Goal: Task Accomplishment & Management: Use online tool/utility

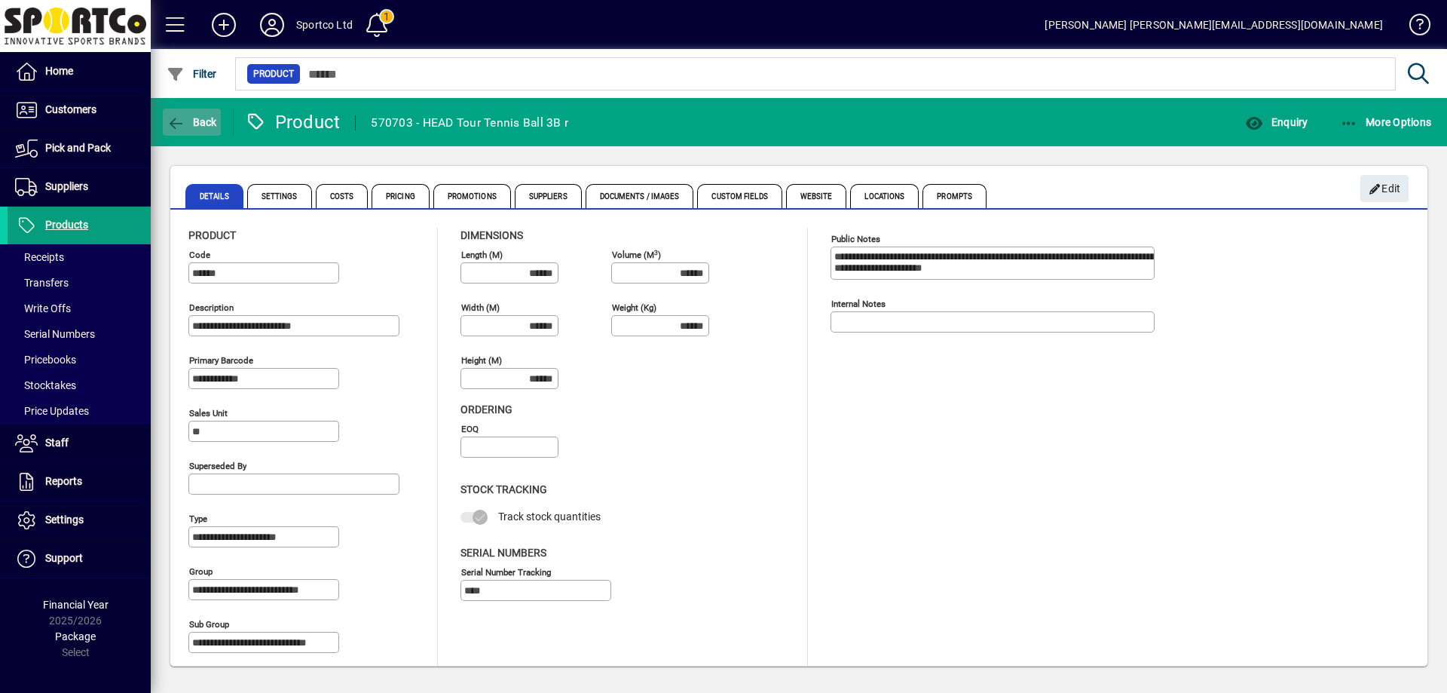
click at [208, 117] on span "Back" at bounding box center [192, 122] width 51 height 12
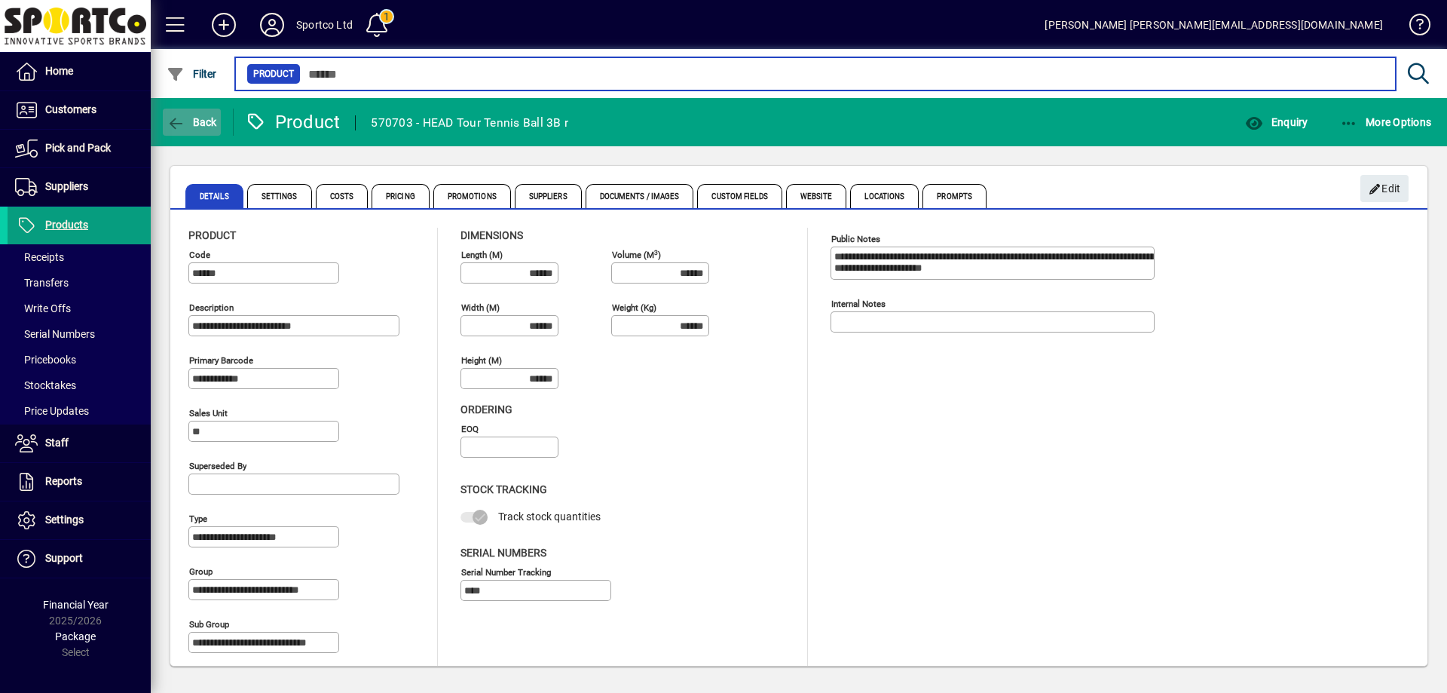
type input "******"
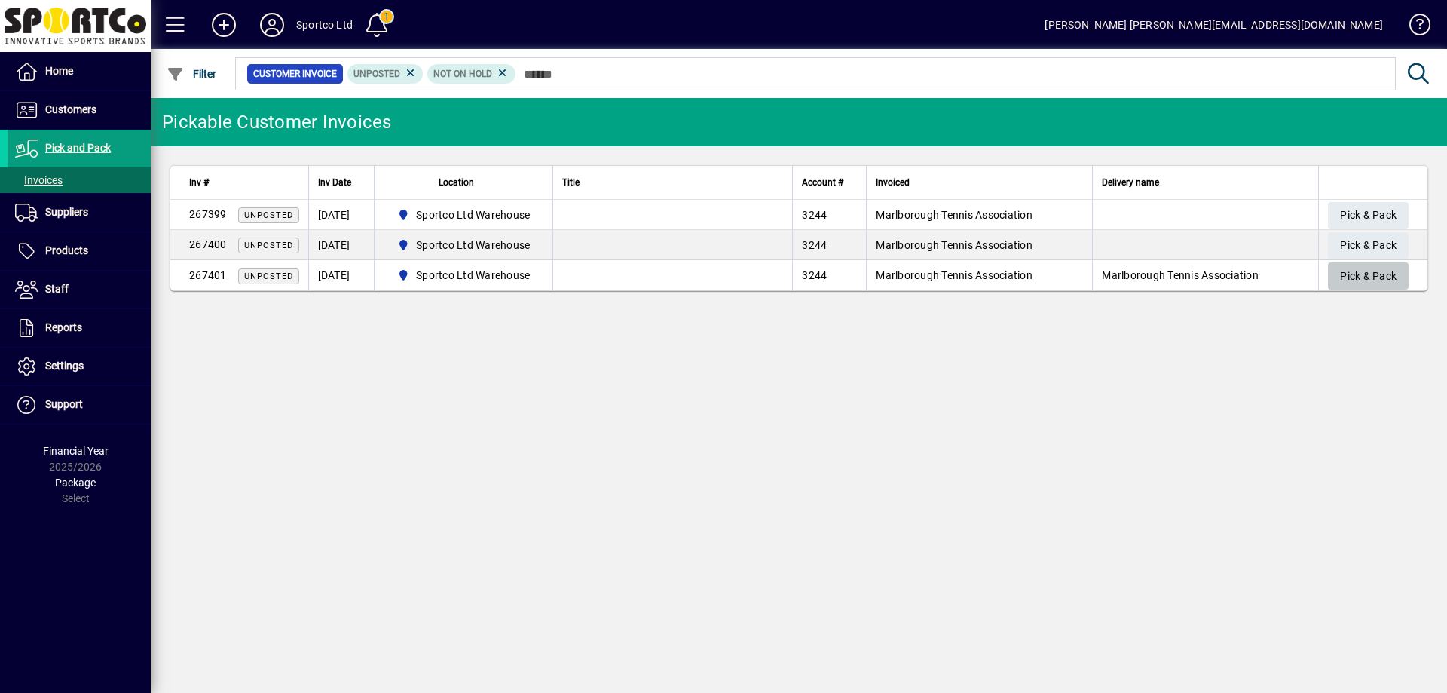
click at [1376, 271] on span "Pick & Pack" at bounding box center [1368, 276] width 57 height 25
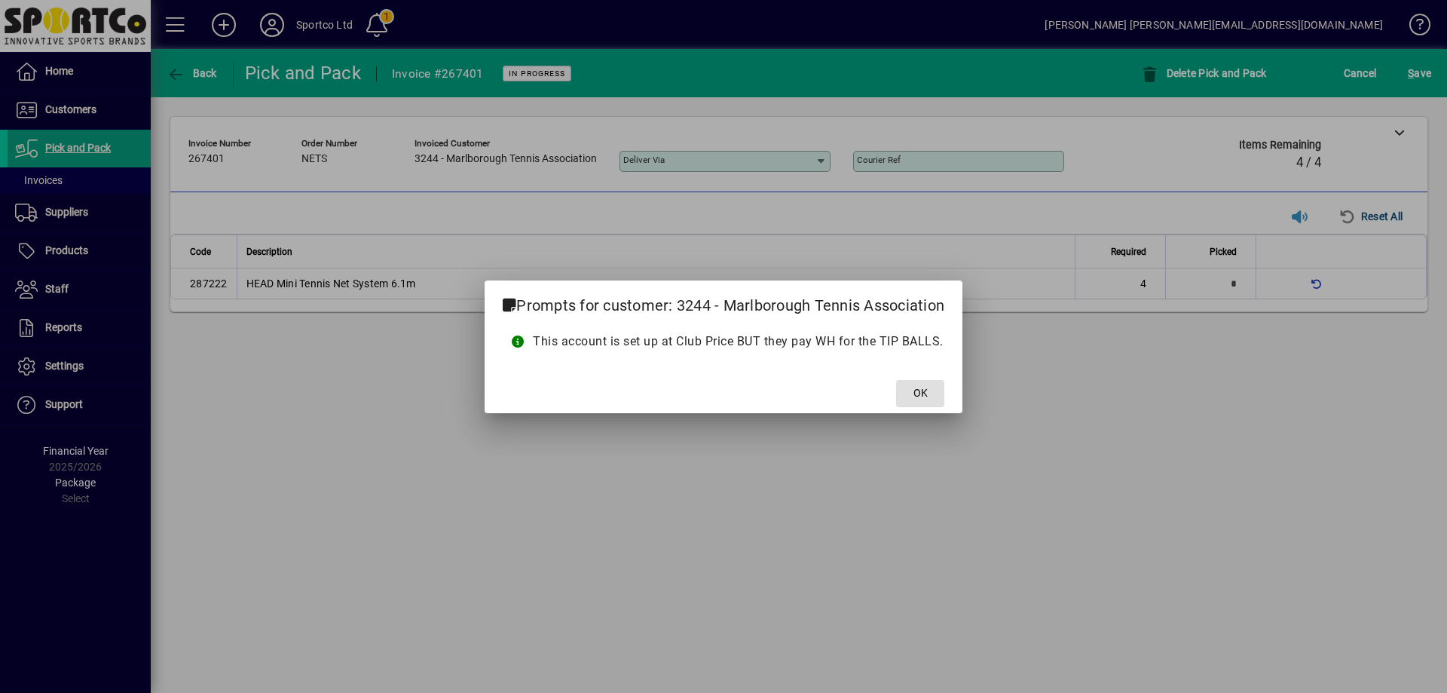
click at [926, 392] on span "OK" at bounding box center [921, 393] width 14 height 16
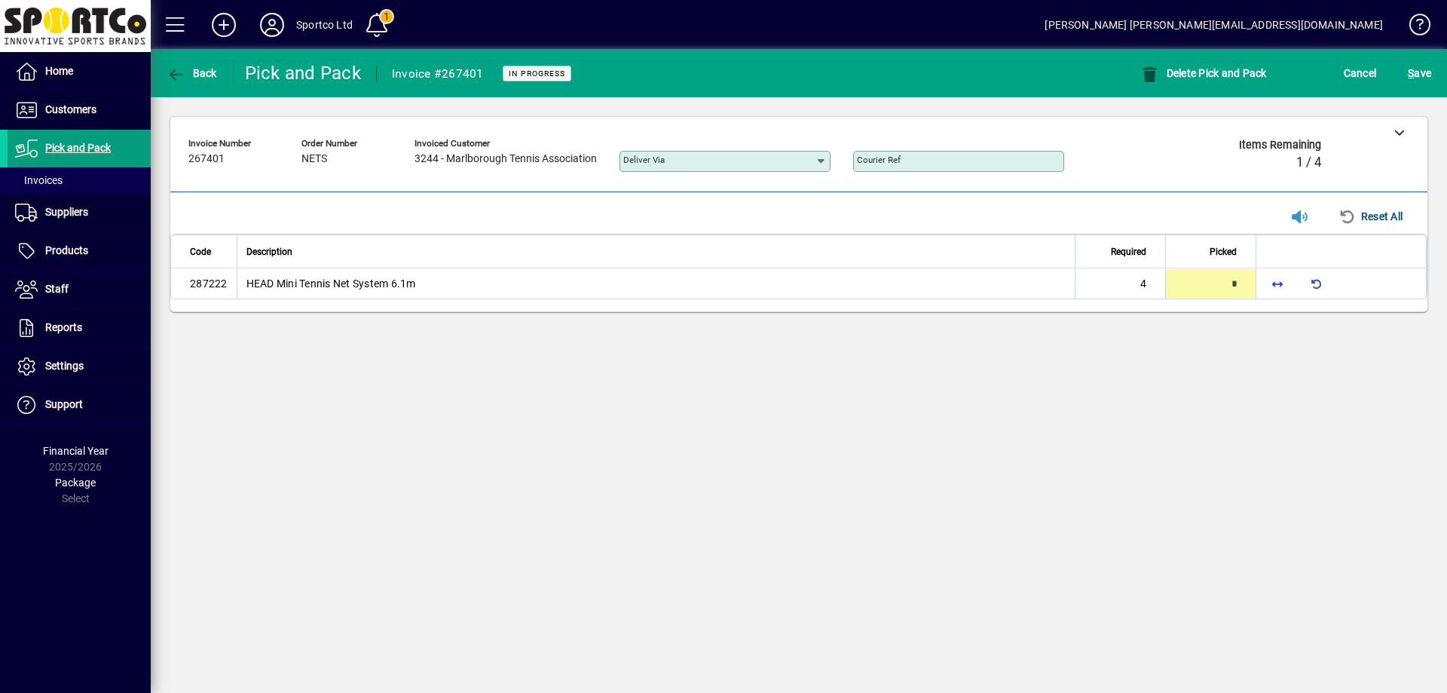
type input "*"
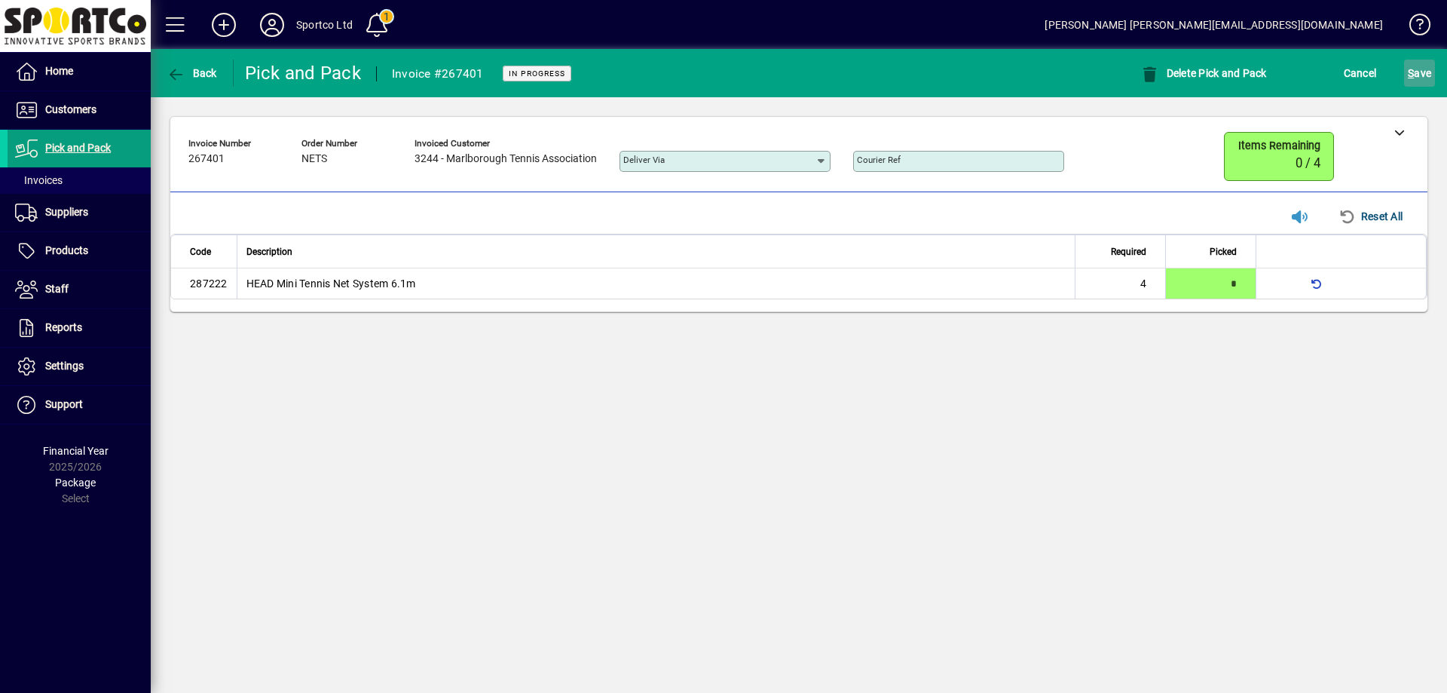
click at [1423, 76] on span "S ave" at bounding box center [1419, 73] width 23 height 24
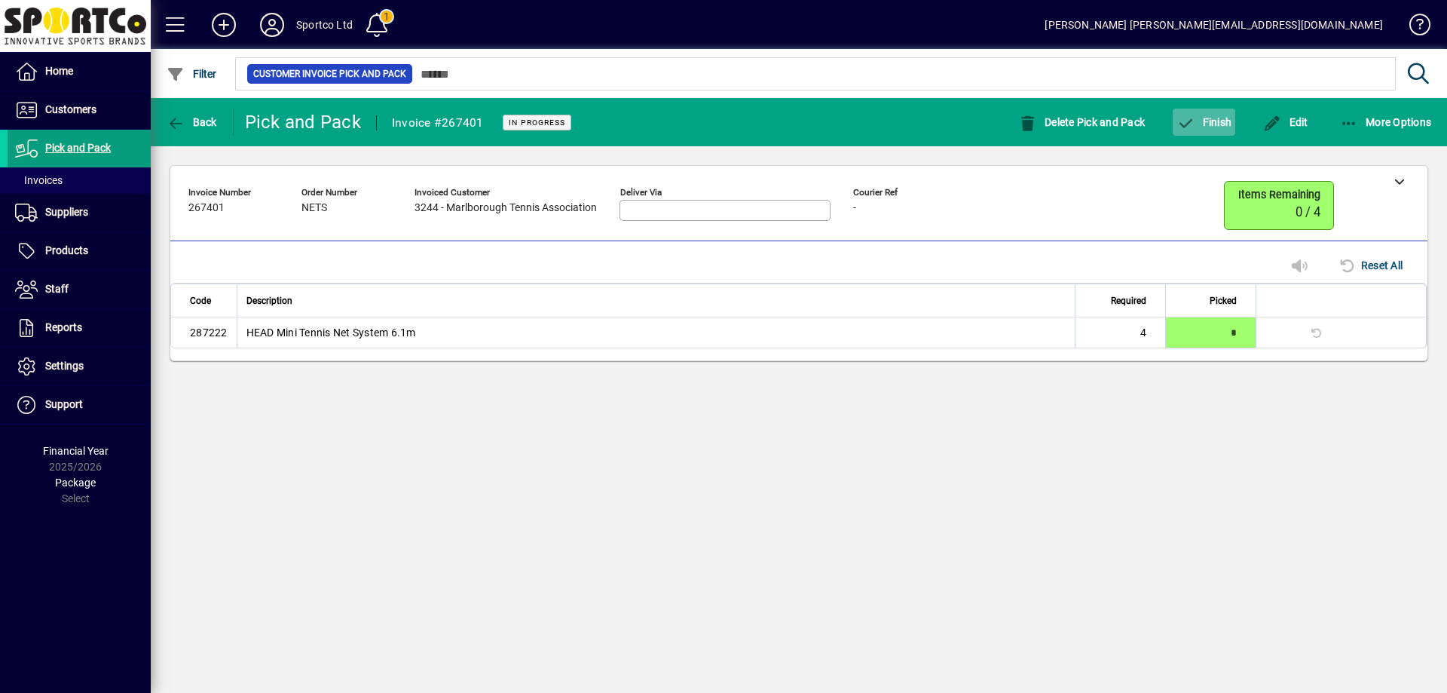
click at [1227, 123] on span "Finish" at bounding box center [1204, 122] width 55 height 12
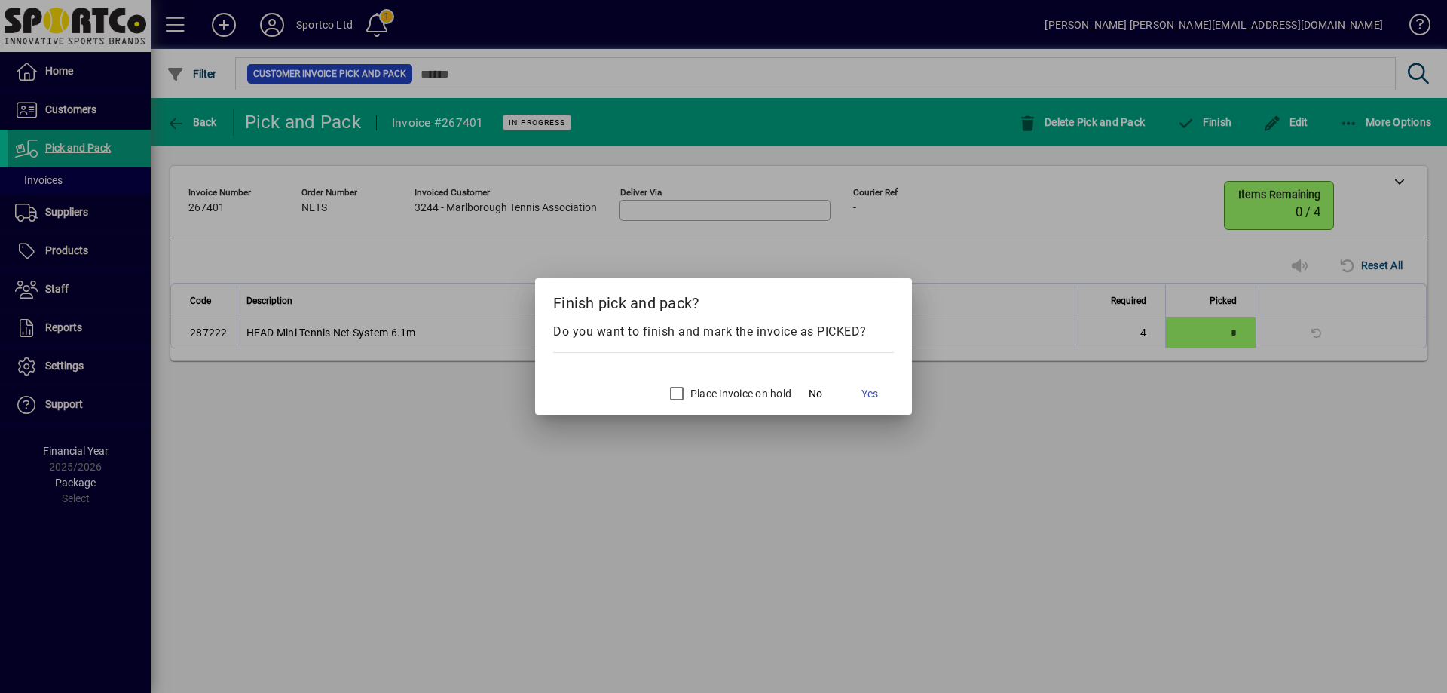
click at [699, 387] on label "Place invoice on hold" at bounding box center [740, 393] width 104 height 15
click at [871, 397] on span "Yes" at bounding box center [870, 394] width 17 height 16
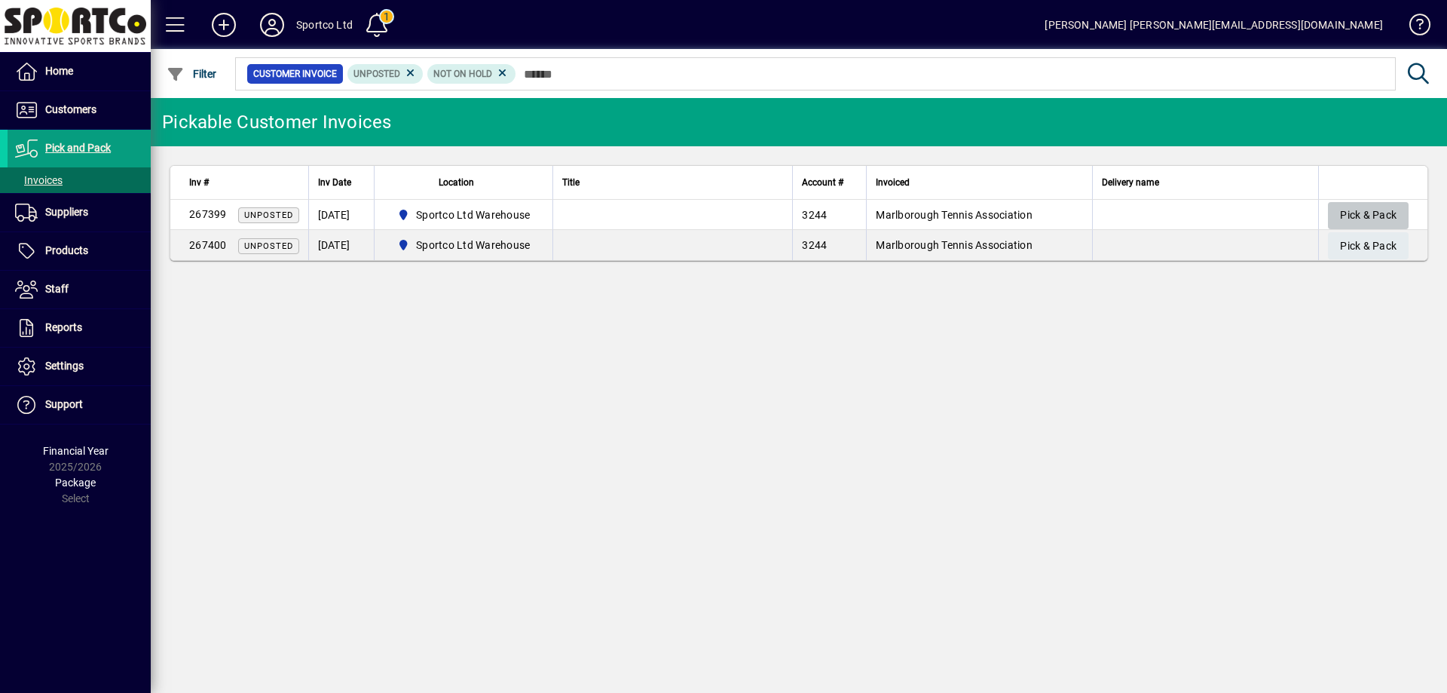
click at [1351, 213] on span "Pick & Pack" at bounding box center [1368, 215] width 57 height 25
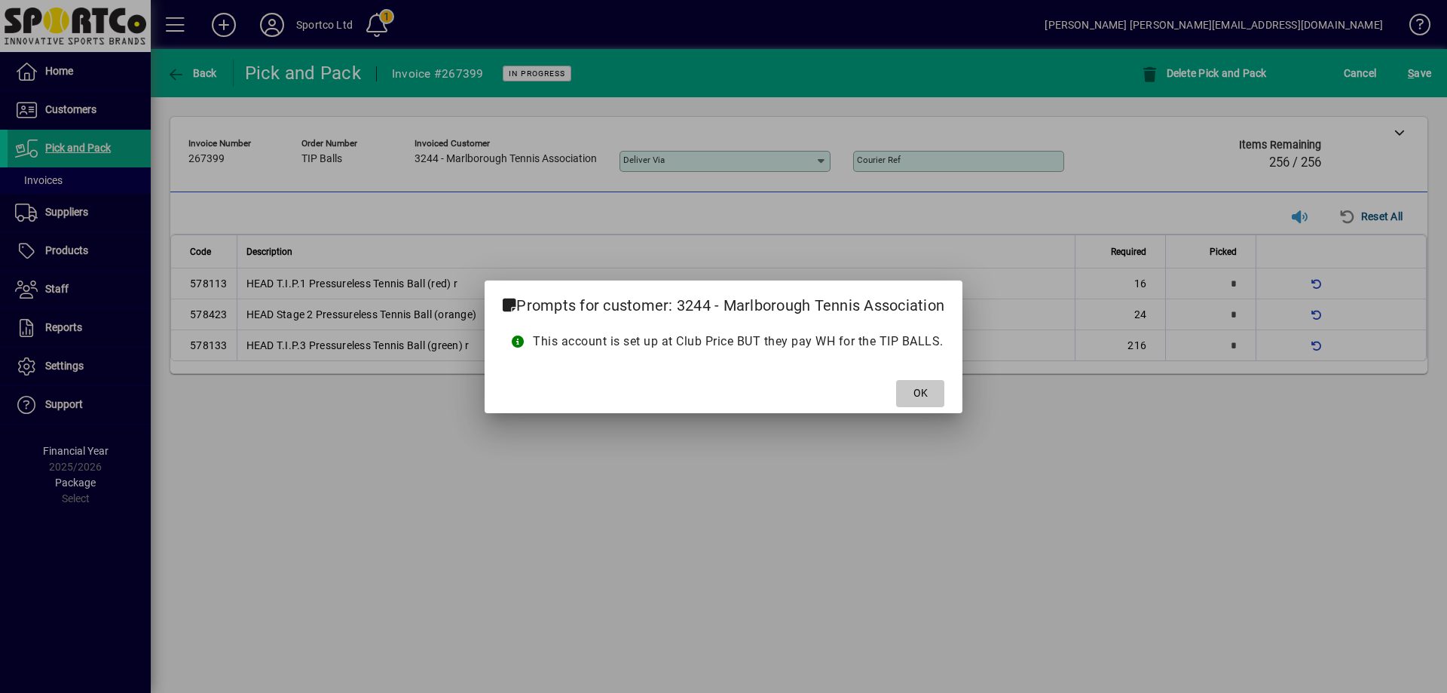
click at [909, 392] on span at bounding box center [920, 393] width 48 height 36
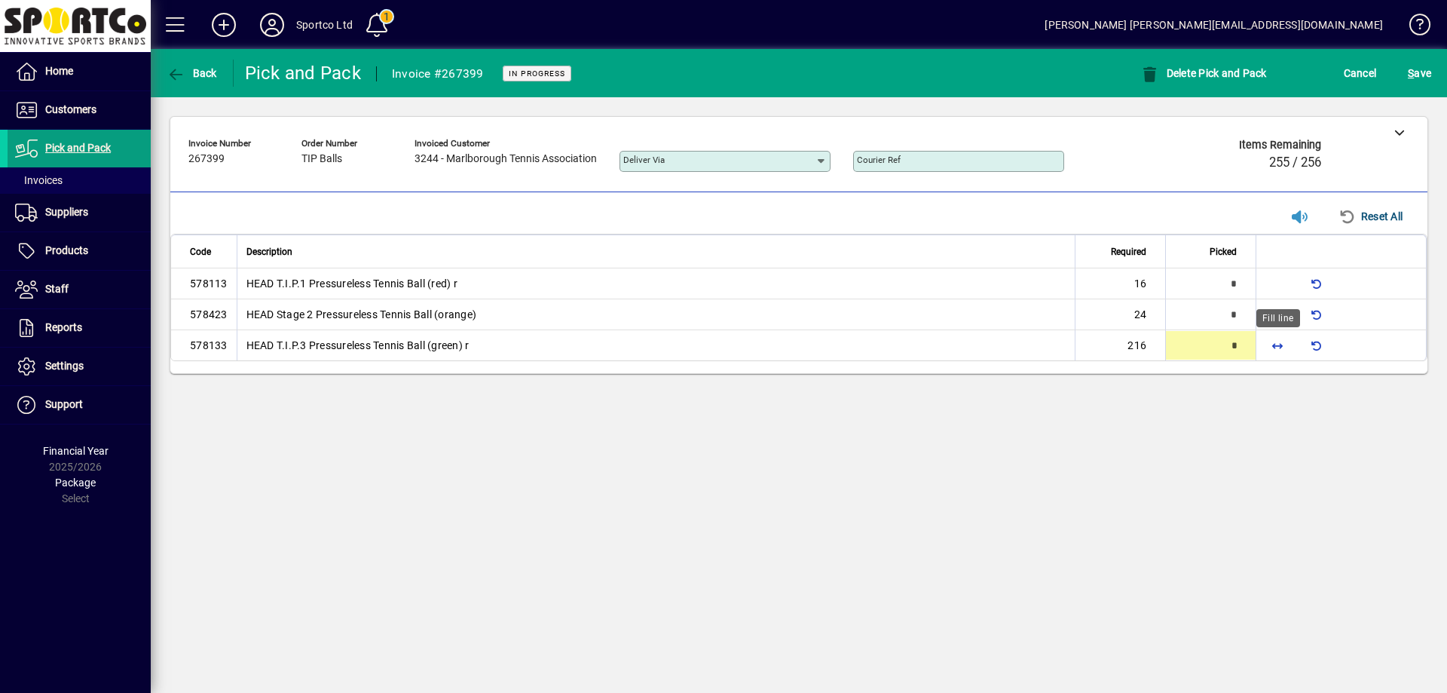
click at [1274, 341] on span "button" at bounding box center [1278, 345] width 36 height 36
type input "***"
click at [1265, 287] on span "button" at bounding box center [1278, 283] width 36 height 36
type input "**"
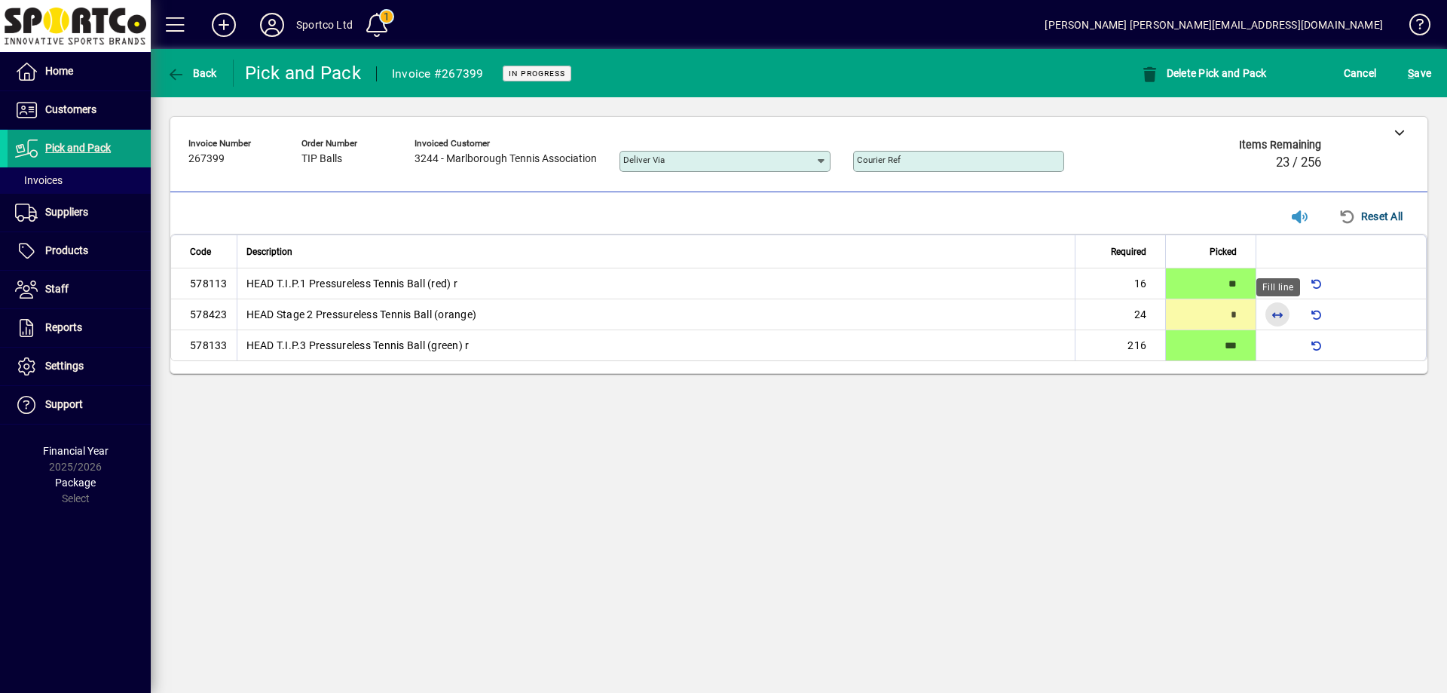
drag, startPoint x: 1276, startPoint y: 318, endPoint x: 1323, endPoint y: 271, distance: 66.6
click at [1279, 317] on span "button" at bounding box center [1278, 314] width 36 height 36
type input "**"
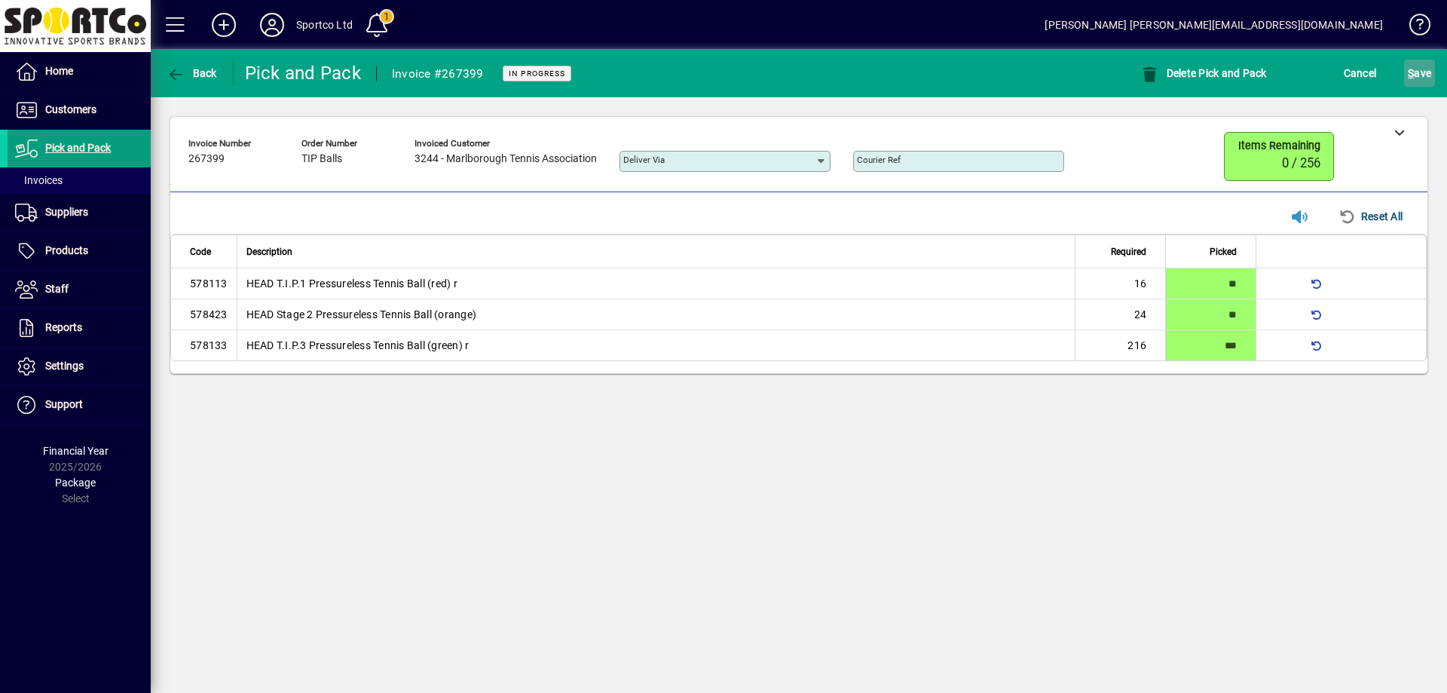
click at [1423, 66] on span "S ave" at bounding box center [1419, 73] width 23 height 24
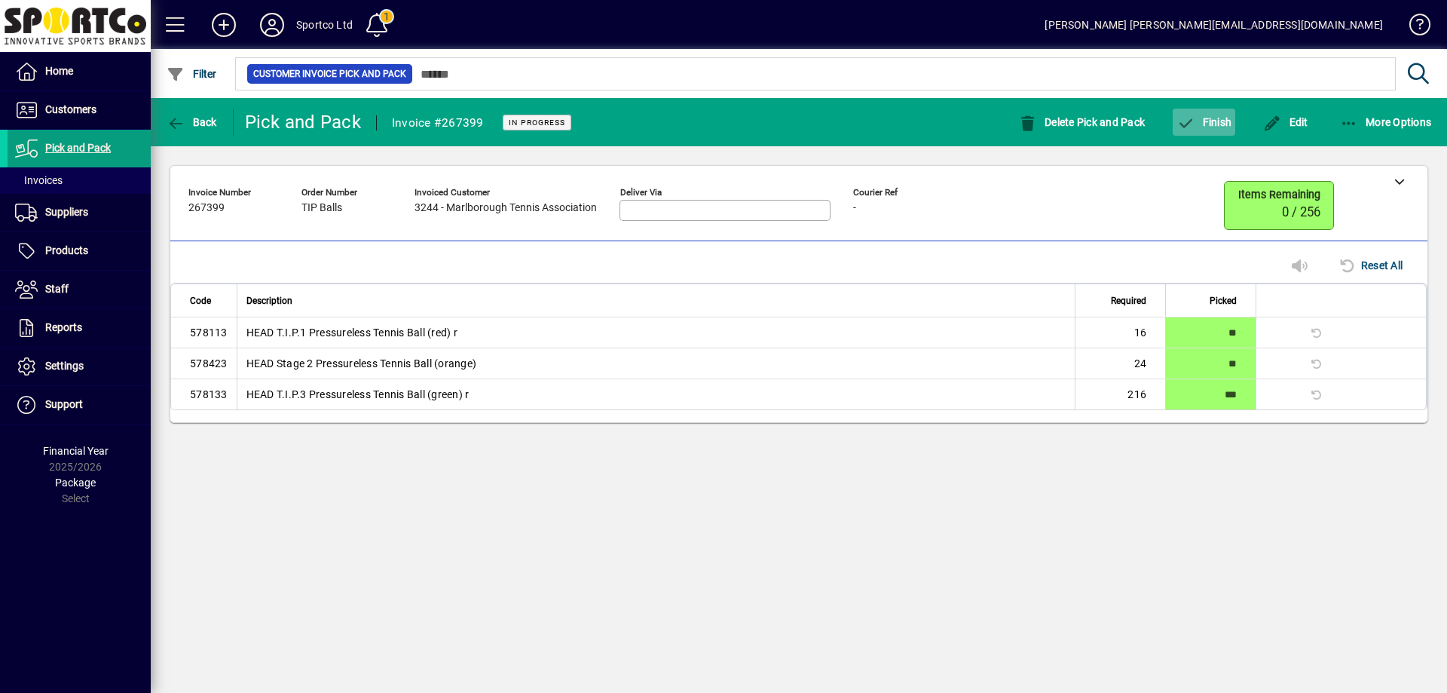
click at [1200, 111] on span "button" at bounding box center [1204, 122] width 63 height 36
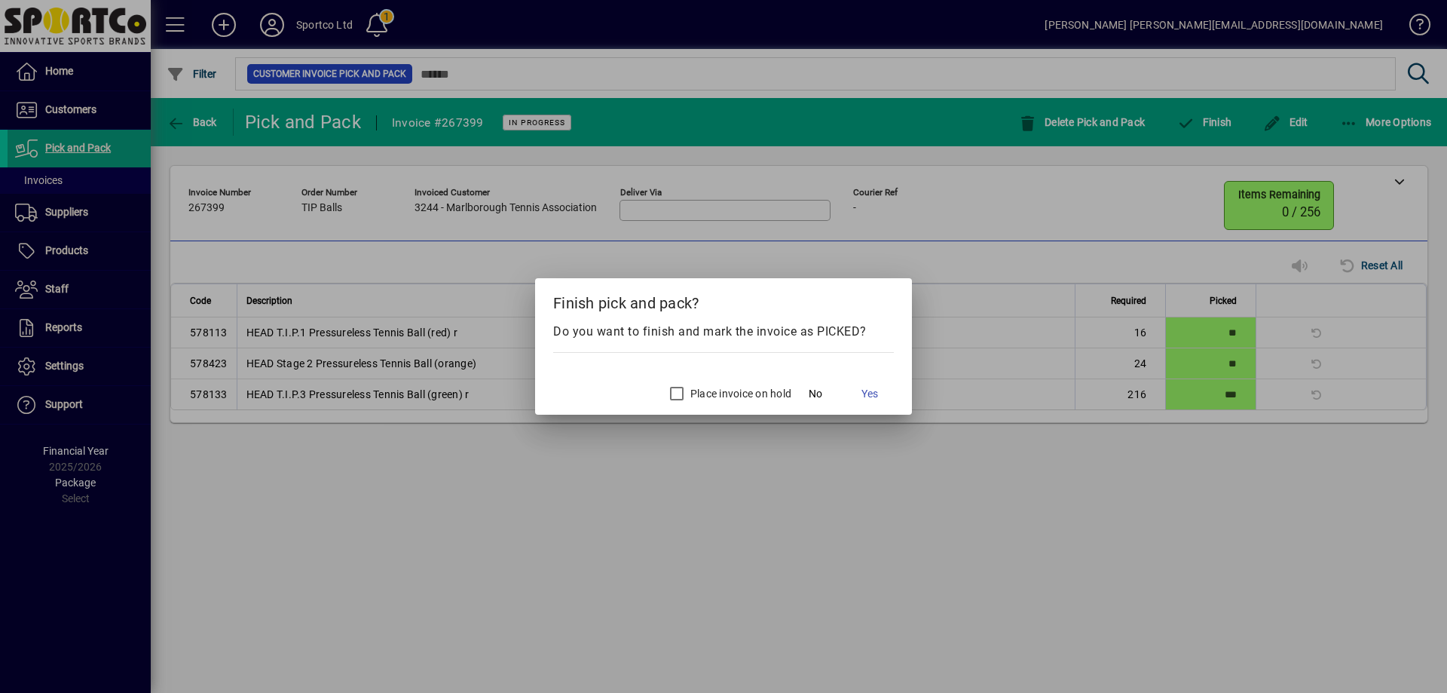
click at [724, 392] on label "Place invoice on hold" at bounding box center [740, 393] width 104 height 15
click at [862, 388] on span "Yes" at bounding box center [870, 394] width 17 height 16
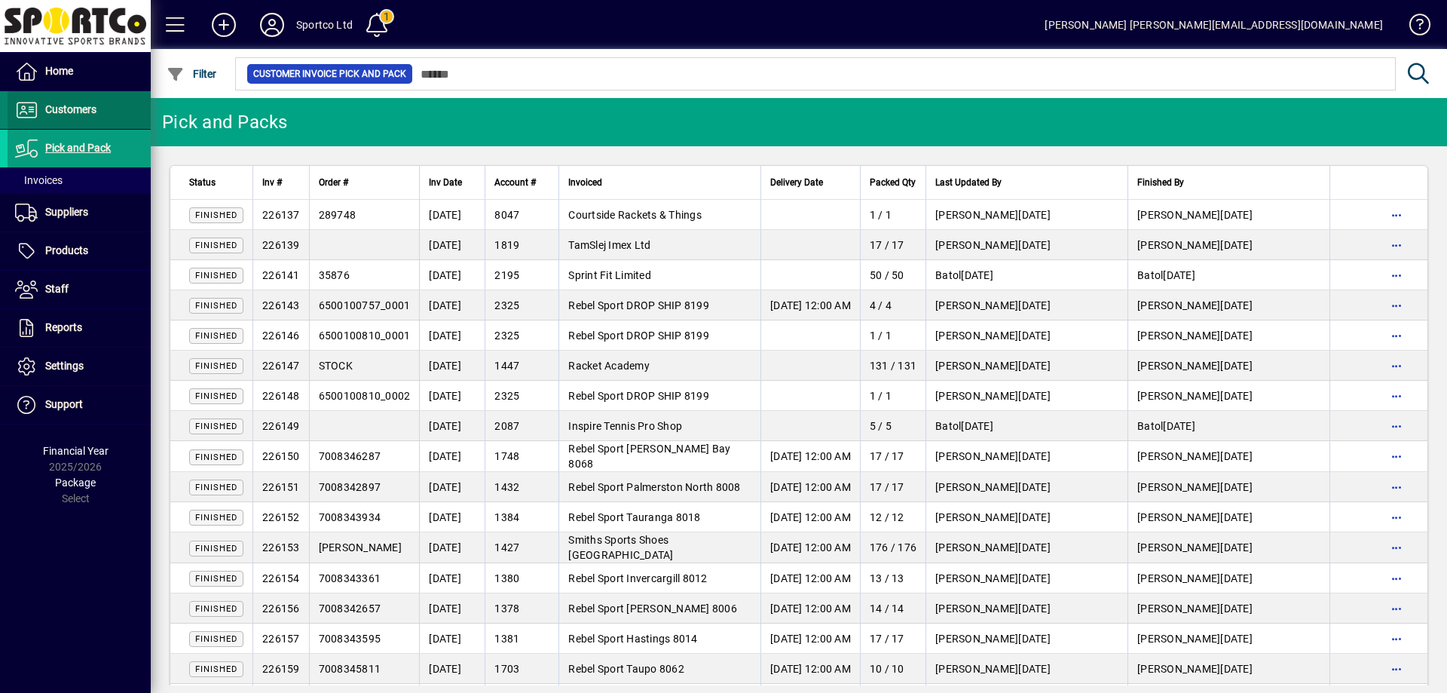
click at [67, 108] on span "Customers" at bounding box center [70, 109] width 51 height 12
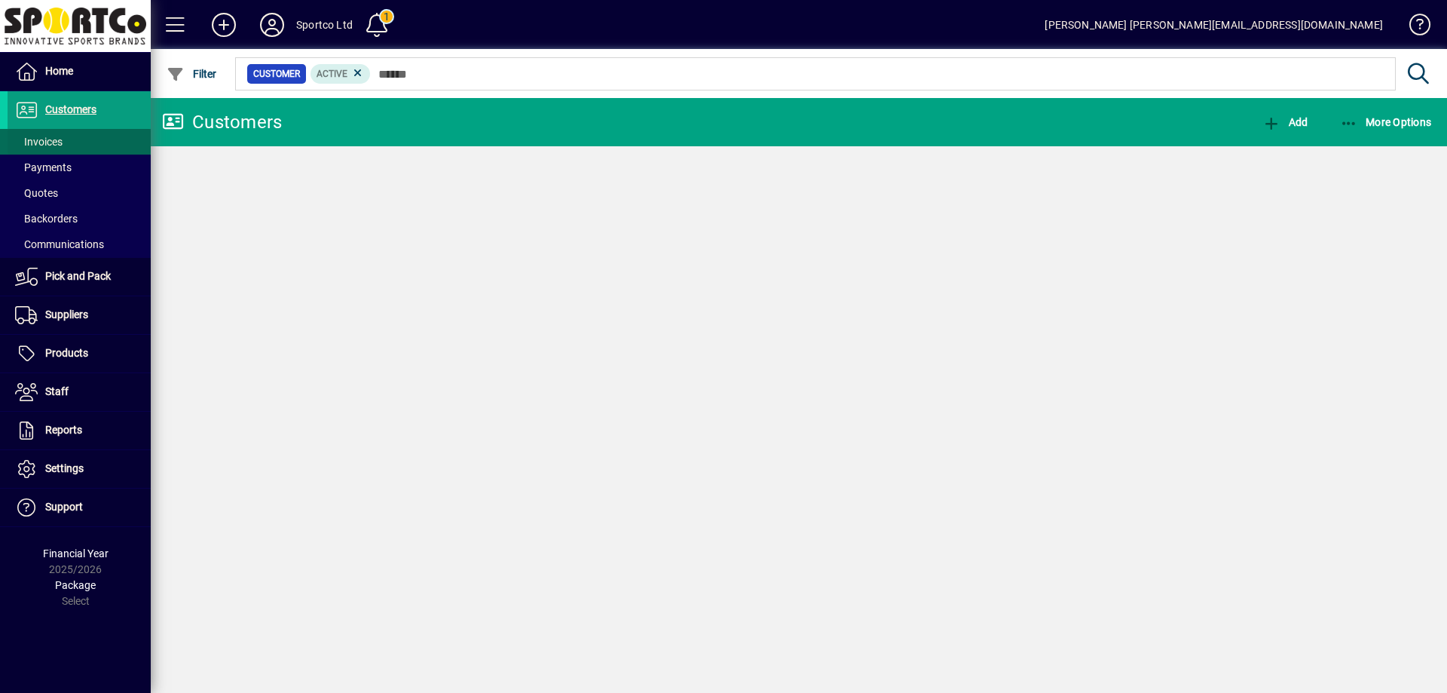
click at [45, 146] on span "Invoices" at bounding box center [38, 142] width 47 height 12
